Goal: Task Accomplishment & Management: Use online tool/utility

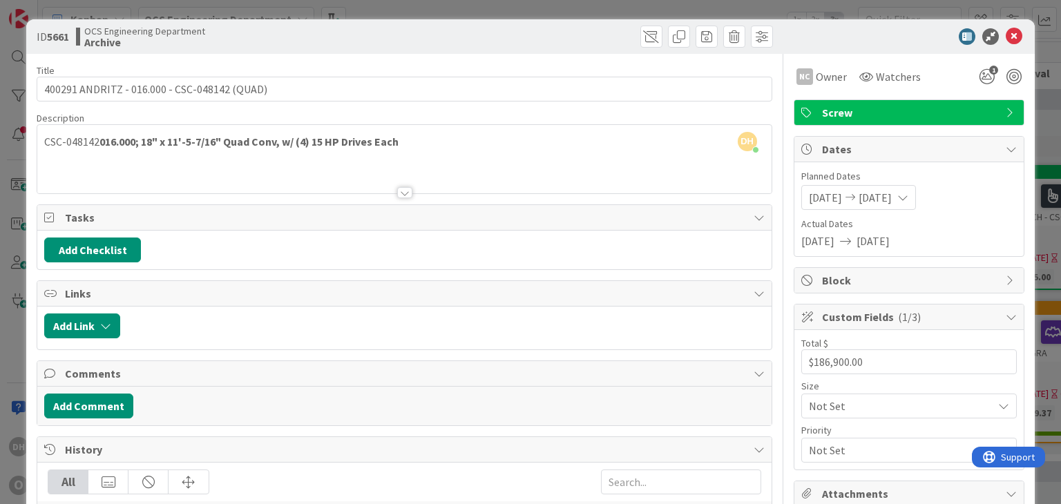
scroll to position [0, 1461]
click at [1005, 29] on icon at bounding box center [1013, 36] width 17 height 17
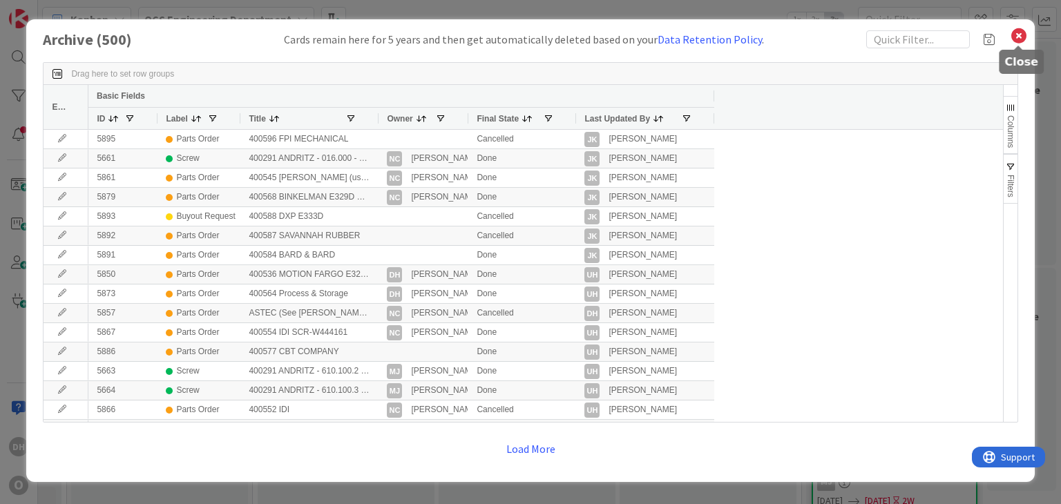
click at [1023, 38] on icon at bounding box center [1018, 35] width 18 height 19
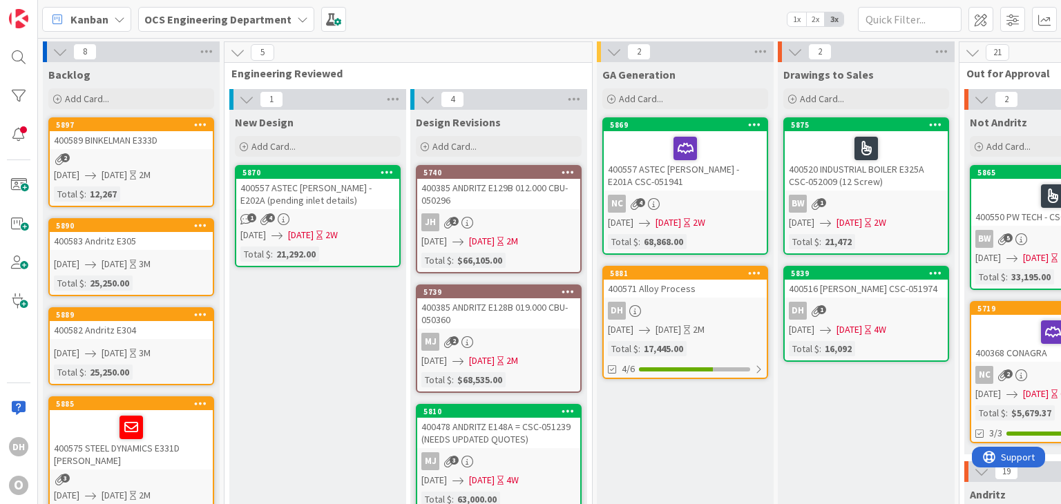
drag, startPoint x: 237, startPoint y: 328, endPoint x: 148, endPoint y: 322, distance: 89.3
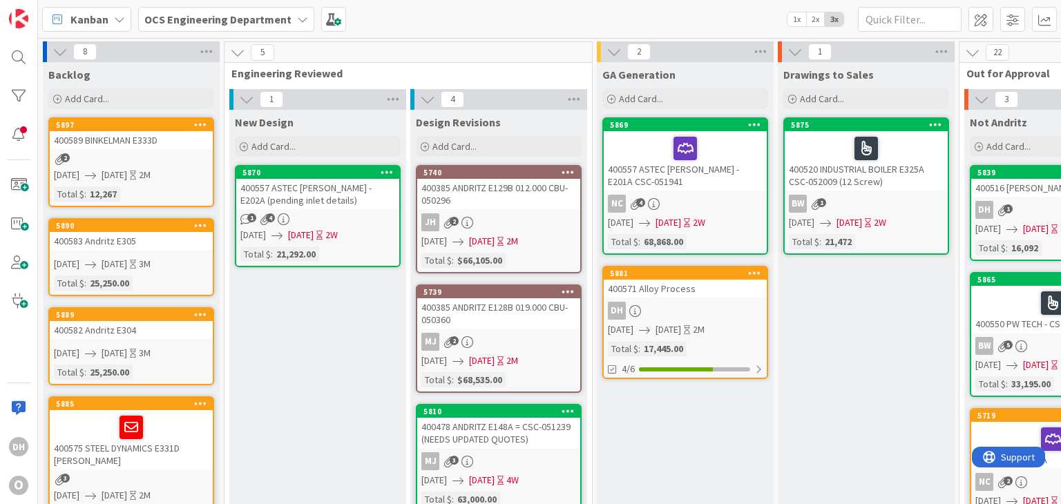
click at [687, 290] on div "400571 Alloy Process" at bounding box center [684, 289] width 163 height 18
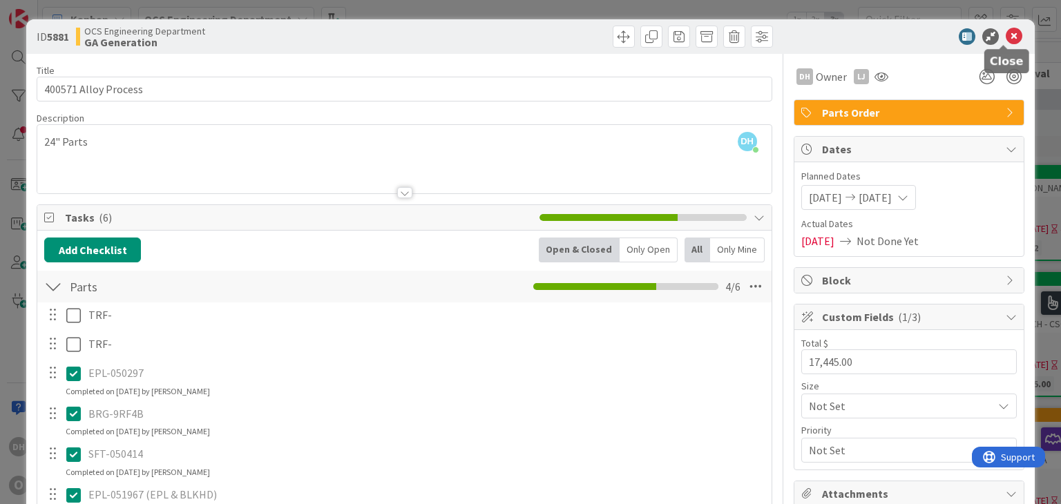
click at [1009, 37] on icon at bounding box center [1013, 36] width 17 height 17
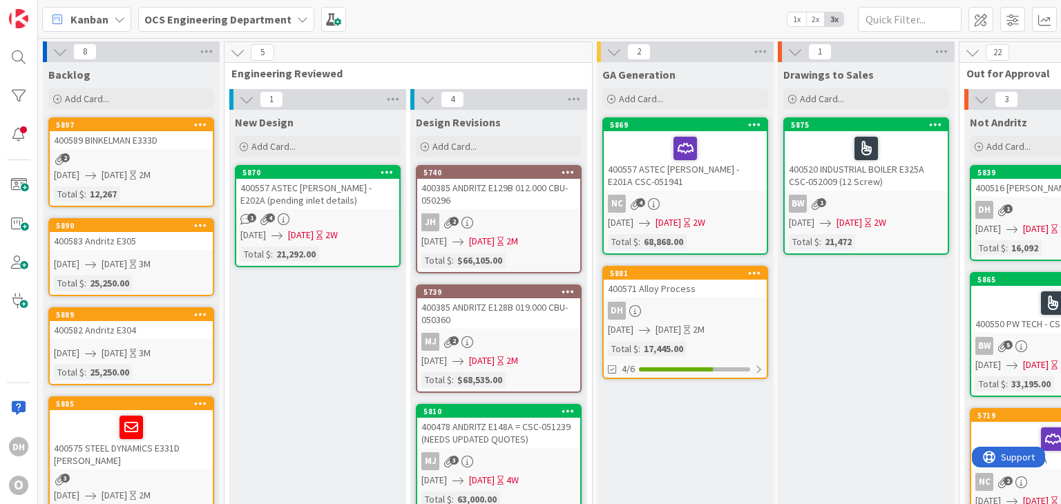
click at [94, 136] on div "400589 BINKELMAN E333D" at bounding box center [131, 140] width 163 height 18
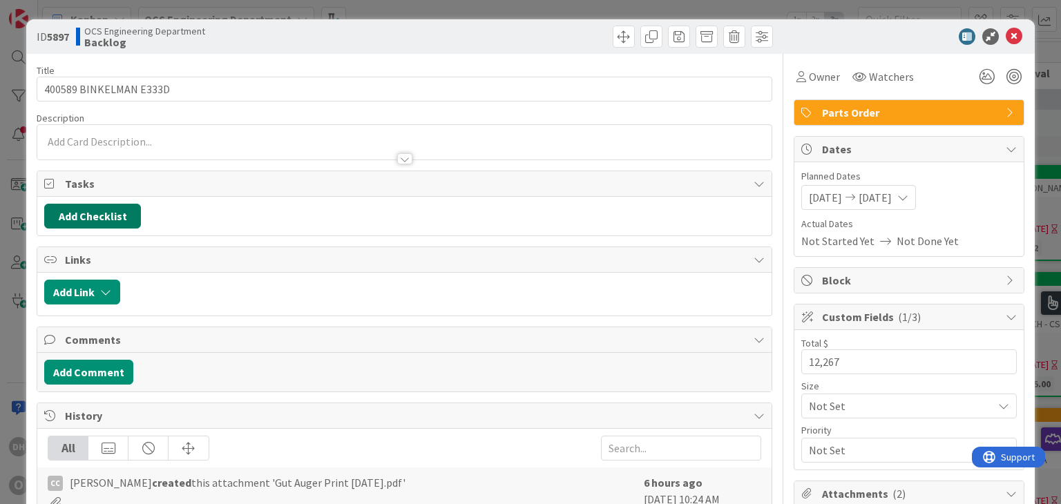
click at [120, 213] on button "Add Checklist" at bounding box center [92, 216] width 97 height 25
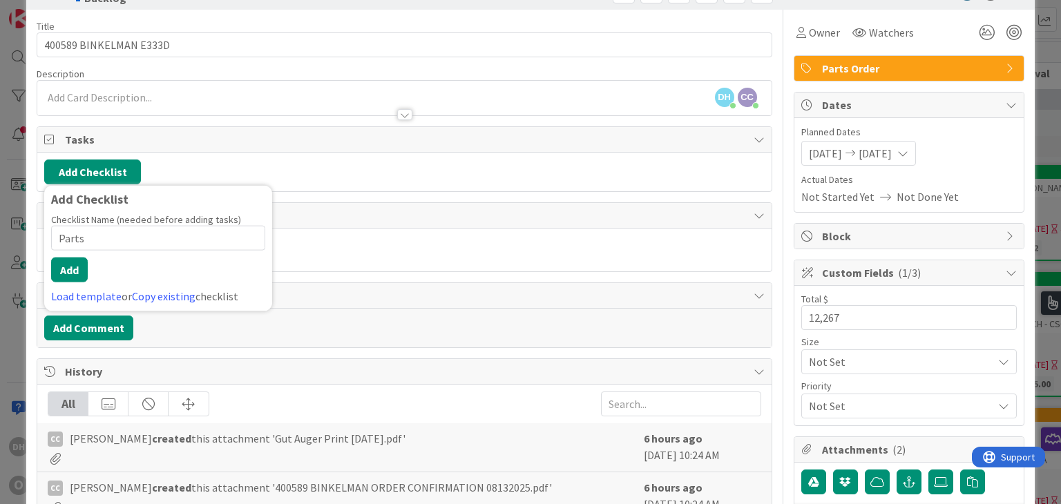
scroll to position [69, 0]
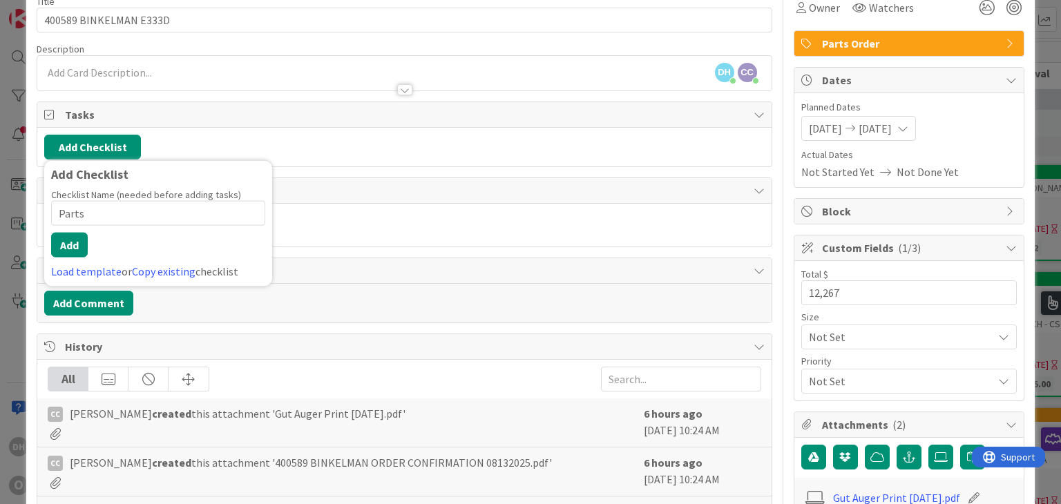
type input "Parts"
click at [70, 229] on div "Checklist Name (needed before adding tasks) 5 / 64 Parts Add Load template or C…" at bounding box center [158, 233] width 214 height 91
click at [68, 235] on button "Add" at bounding box center [69, 245] width 37 height 25
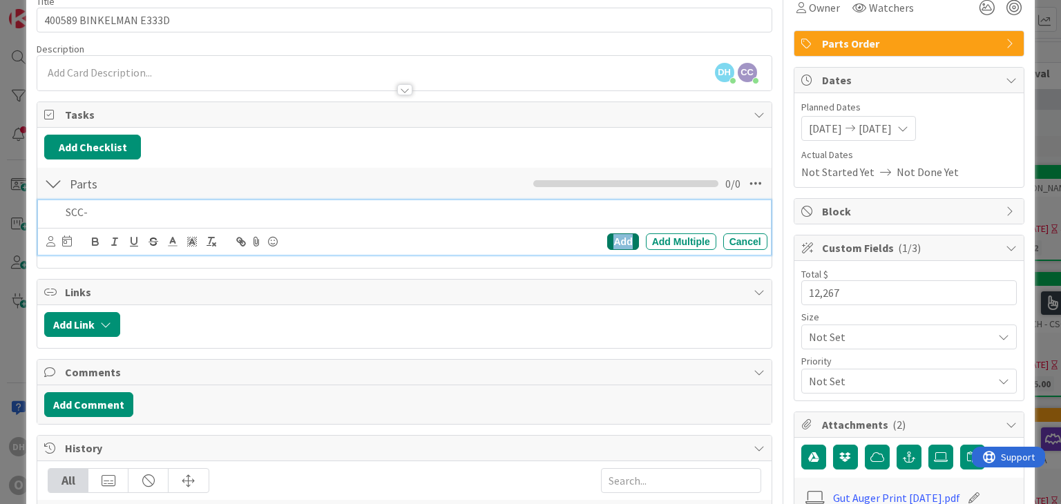
click at [617, 244] on div "Add" at bounding box center [622, 241] width 31 height 17
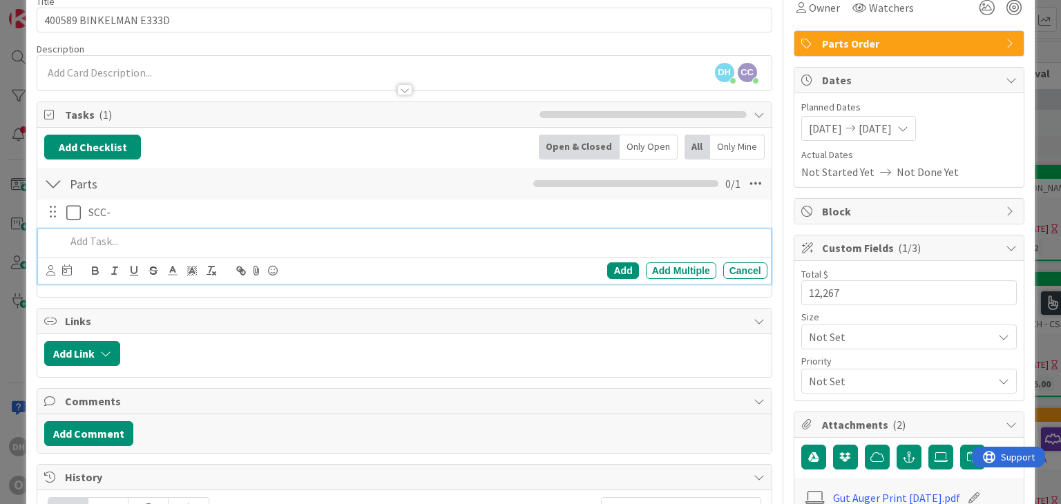
click at [182, 235] on p at bounding box center [413, 241] width 695 height 16
click at [607, 267] on div "Add" at bounding box center [622, 270] width 31 height 17
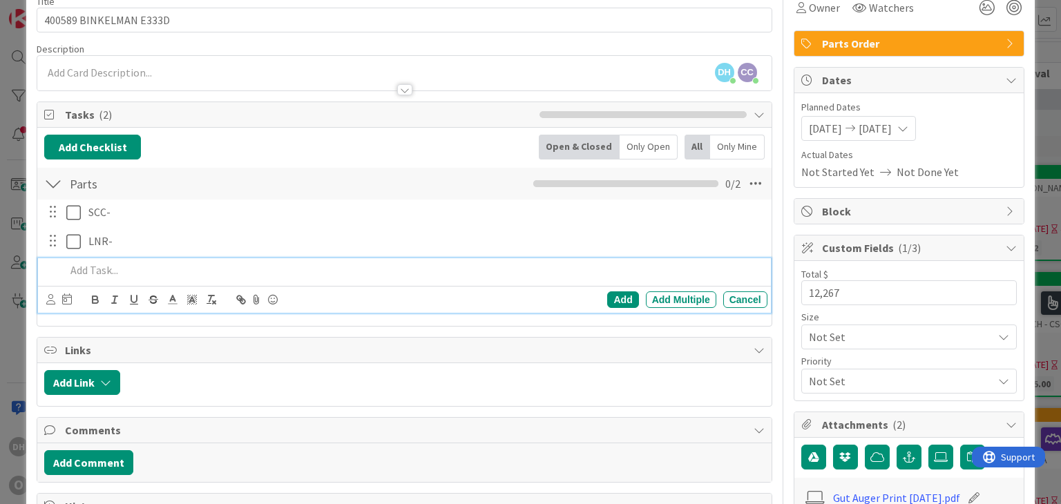
click at [91, 263] on p at bounding box center [413, 270] width 695 height 16
click at [106, 267] on p at bounding box center [413, 270] width 695 height 16
click at [613, 295] on div "Add" at bounding box center [622, 299] width 31 height 17
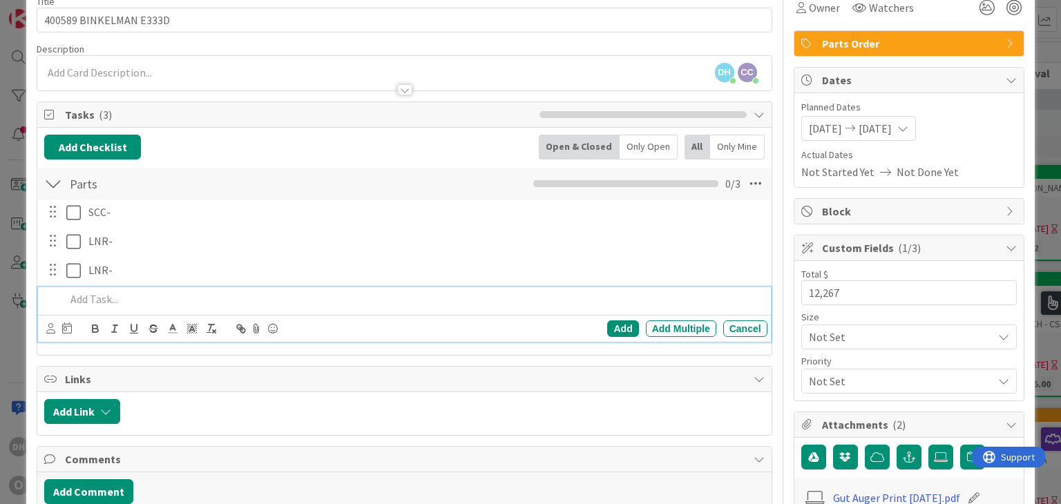
click at [122, 299] on p at bounding box center [413, 299] width 695 height 16
click at [621, 328] on div "Add" at bounding box center [622, 328] width 31 height 17
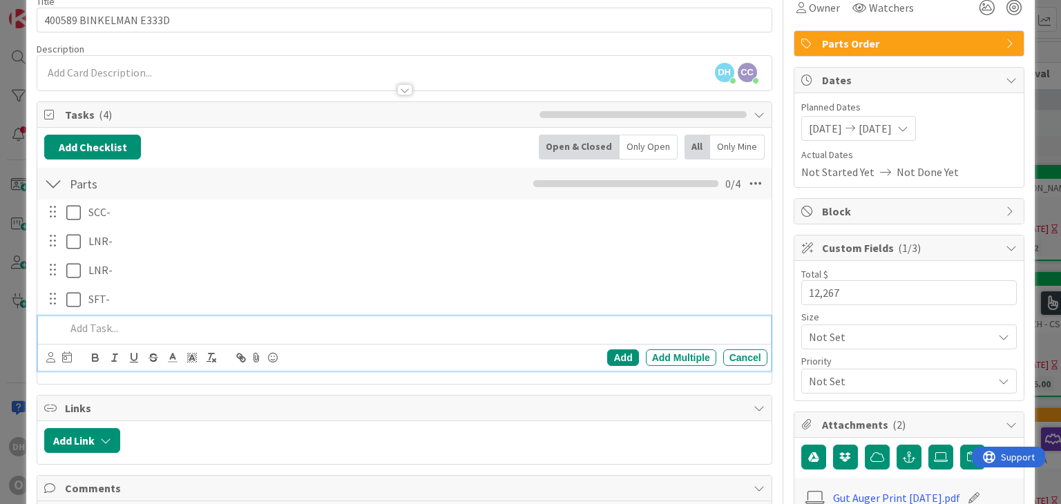
click at [155, 324] on p at bounding box center [413, 328] width 695 height 16
click at [623, 350] on div "Add" at bounding box center [622, 357] width 31 height 17
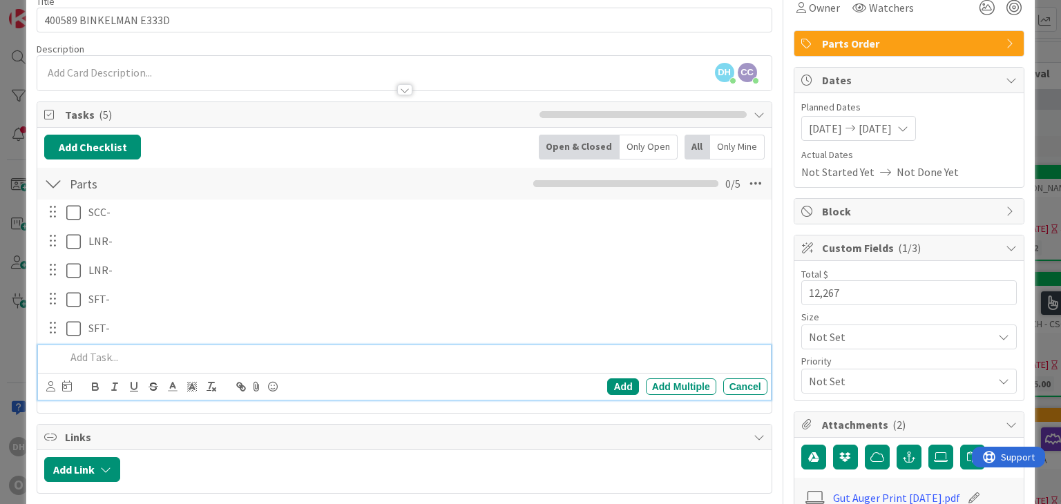
click at [112, 346] on div at bounding box center [413, 357] width 706 height 24
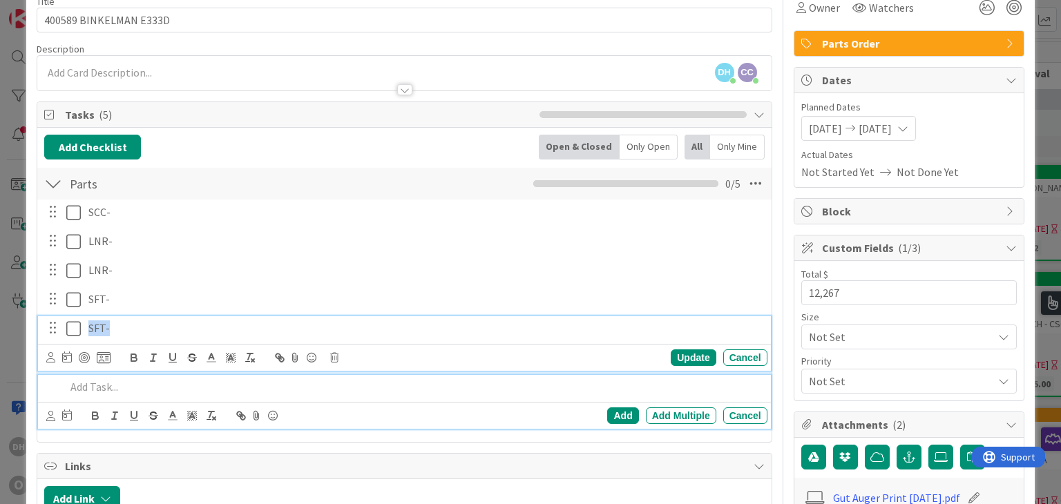
drag, startPoint x: 117, startPoint y: 324, endPoint x: 83, endPoint y: 327, distance: 33.9
click at [83, 327] on div "SFT-" at bounding box center [425, 328] width 684 height 24
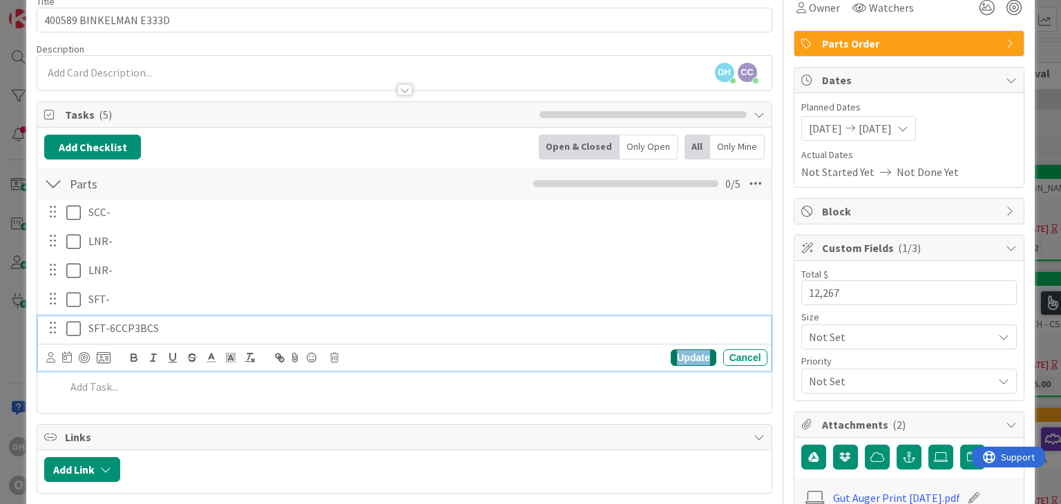
click at [685, 357] on div "Update" at bounding box center [692, 357] width 45 height 17
click at [73, 329] on icon at bounding box center [76, 328] width 21 height 17
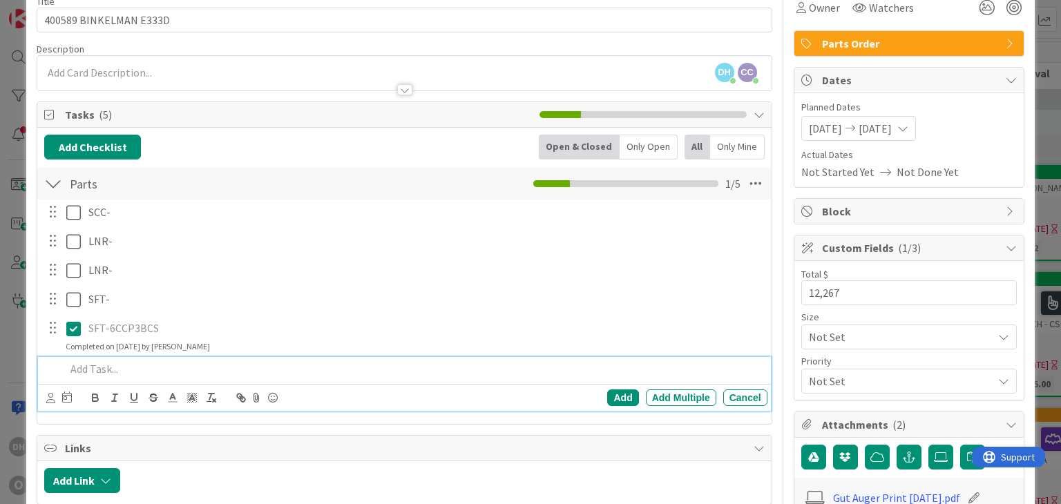
click at [103, 372] on p at bounding box center [413, 369] width 695 height 16
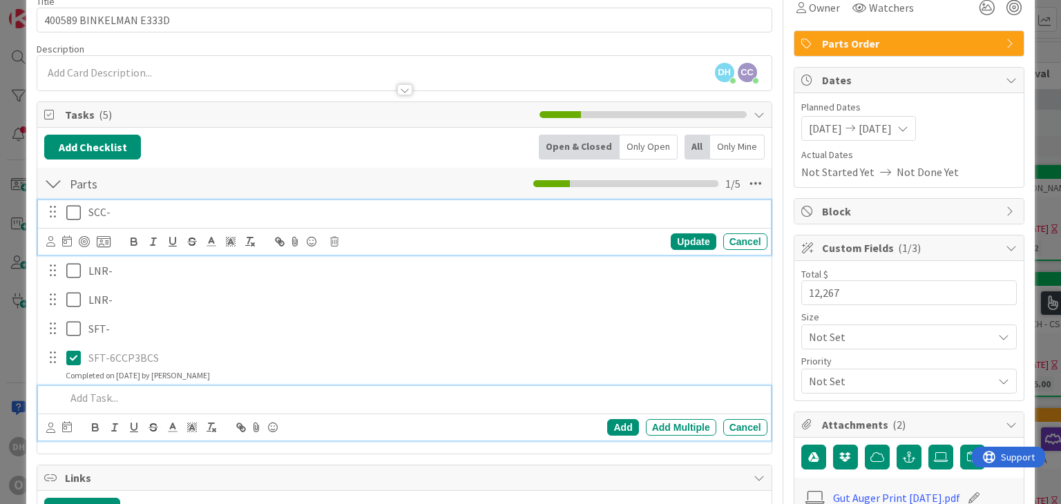
click at [127, 220] on div "SCC-" at bounding box center [425, 212] width 684 height 24
click at [99, 398] on p at bounding box center [413, 398] width 695 height 16
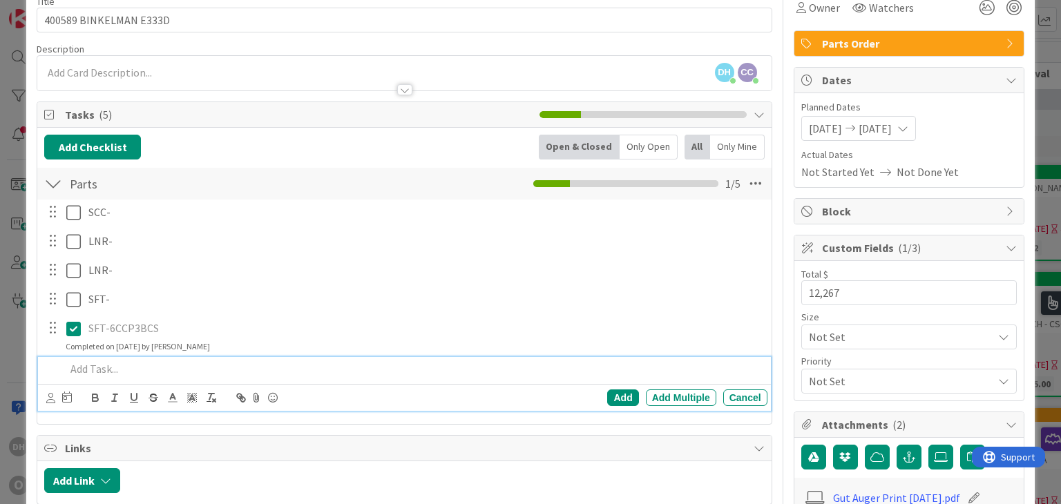
scroll to position [39, 0]
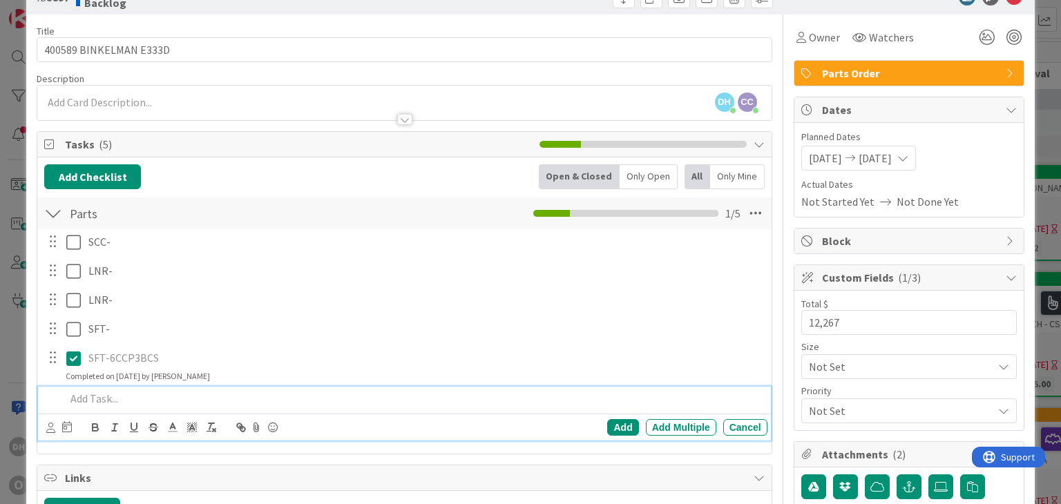
click at [115, 397] on p at bounding box center [413, 399] width 695 height 16
click at [625, 432] on div "Add" at bounding box center [622, 427] width 31 height 17
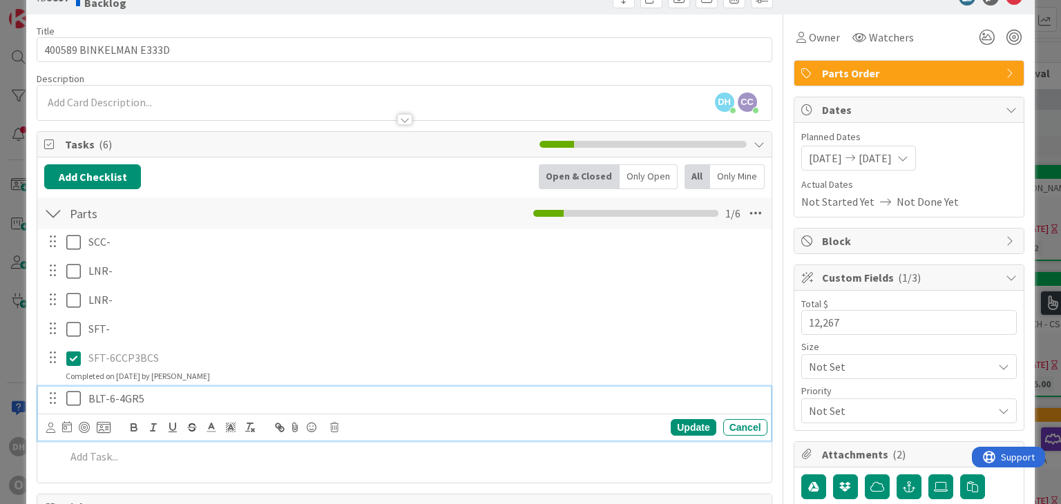
click at [73, 398] on icon at bounding box center [76, 398] width 21 height 17
